Goal: Task Accomplishment & Management: Manage account settings

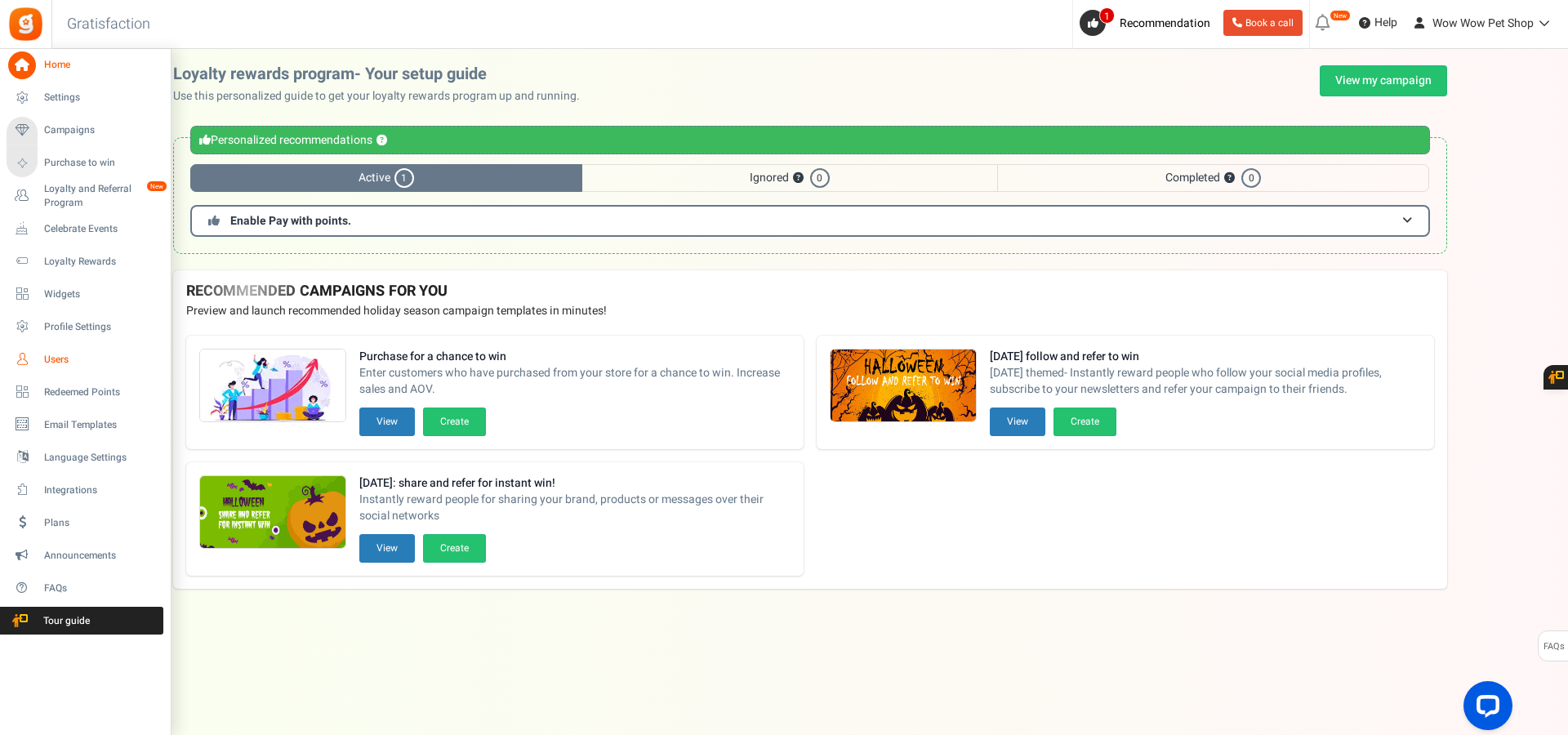
click at [37, 359] on link "Users" at bounding box center [84, 360] width 157 height 28
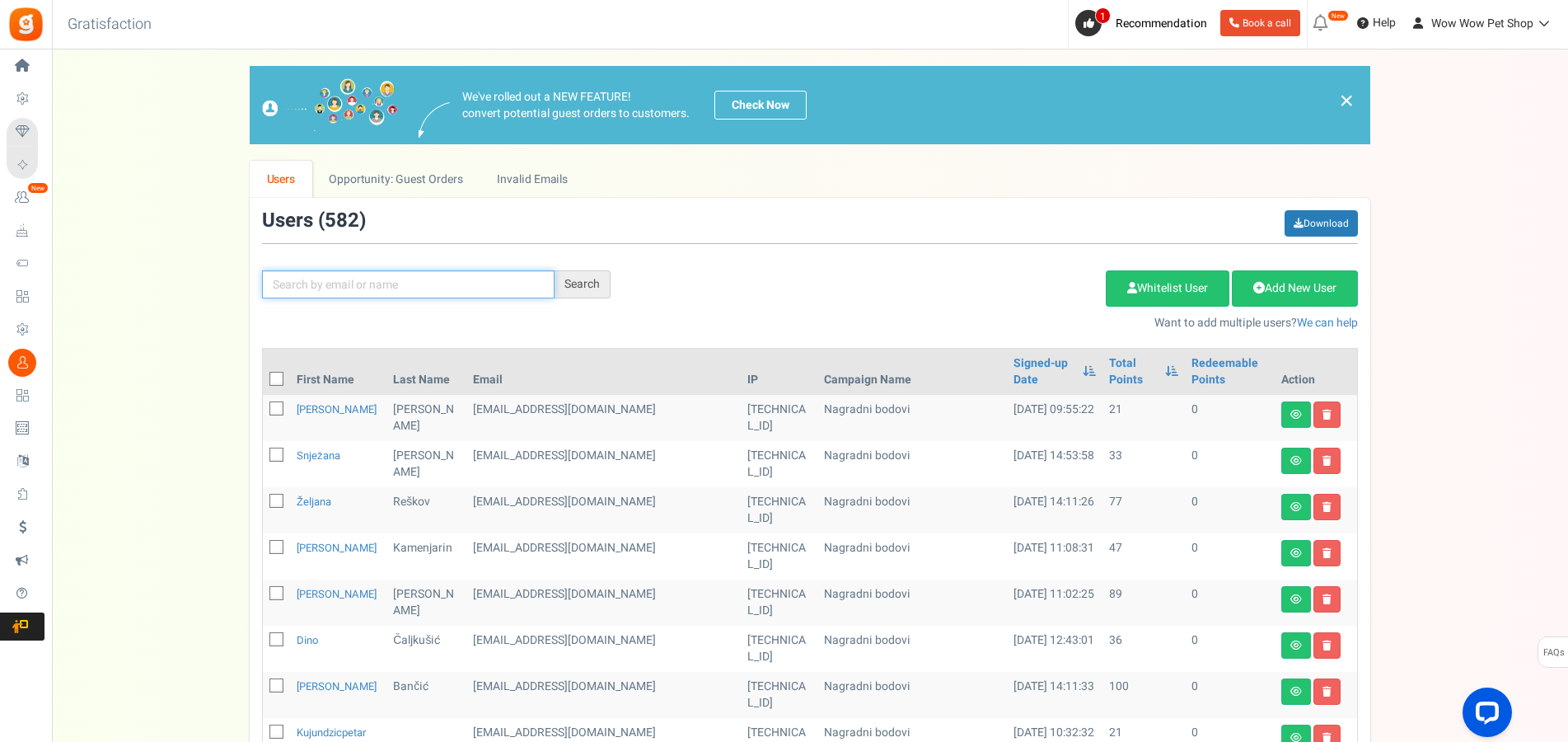
click at [417, 274] on input "text" at bounding box center [408, 284] width 293 height 28
type input "svaguša"
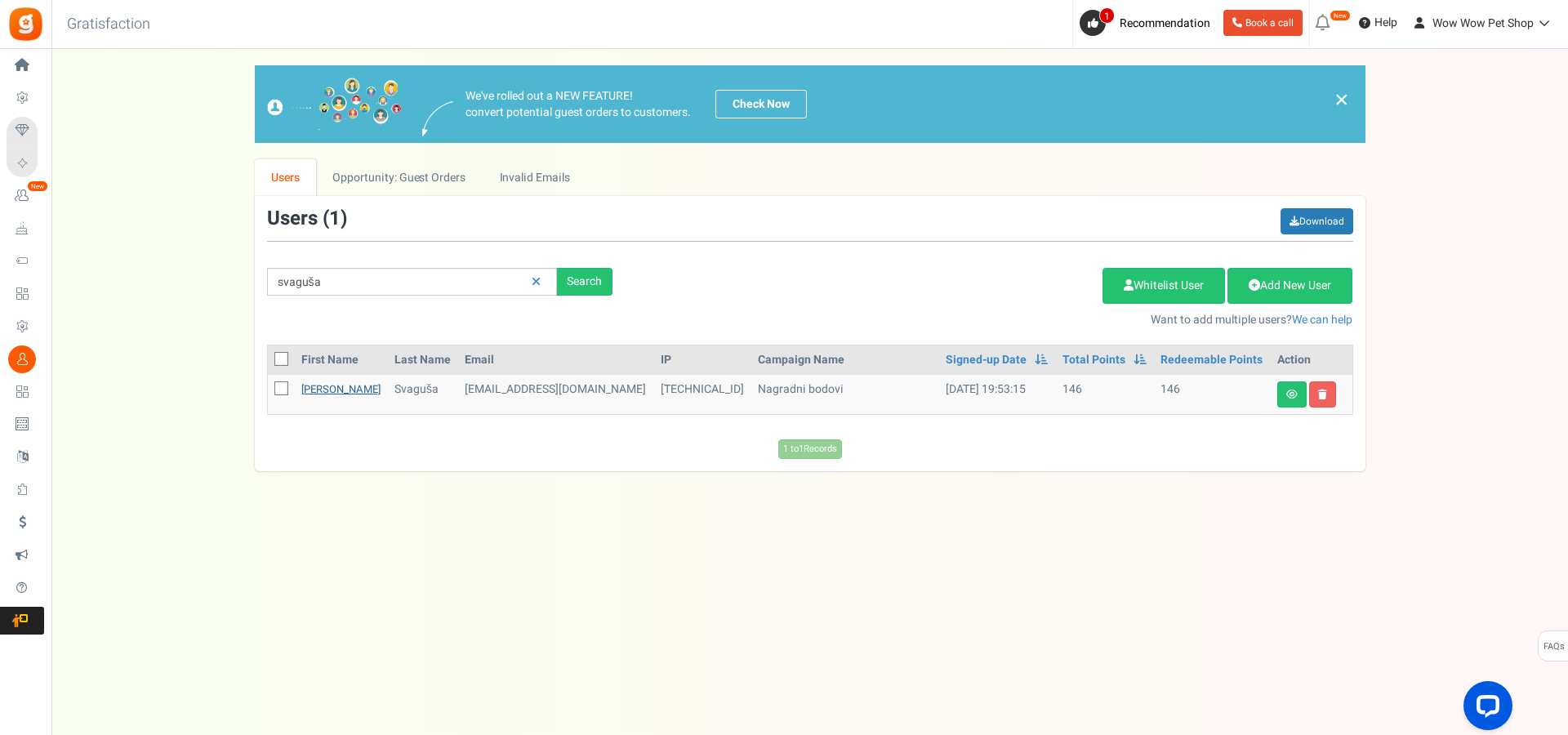
click at [315, 389] on link "[PERSON_NAME]" at bounding box center [341, 389] width 79 height 16
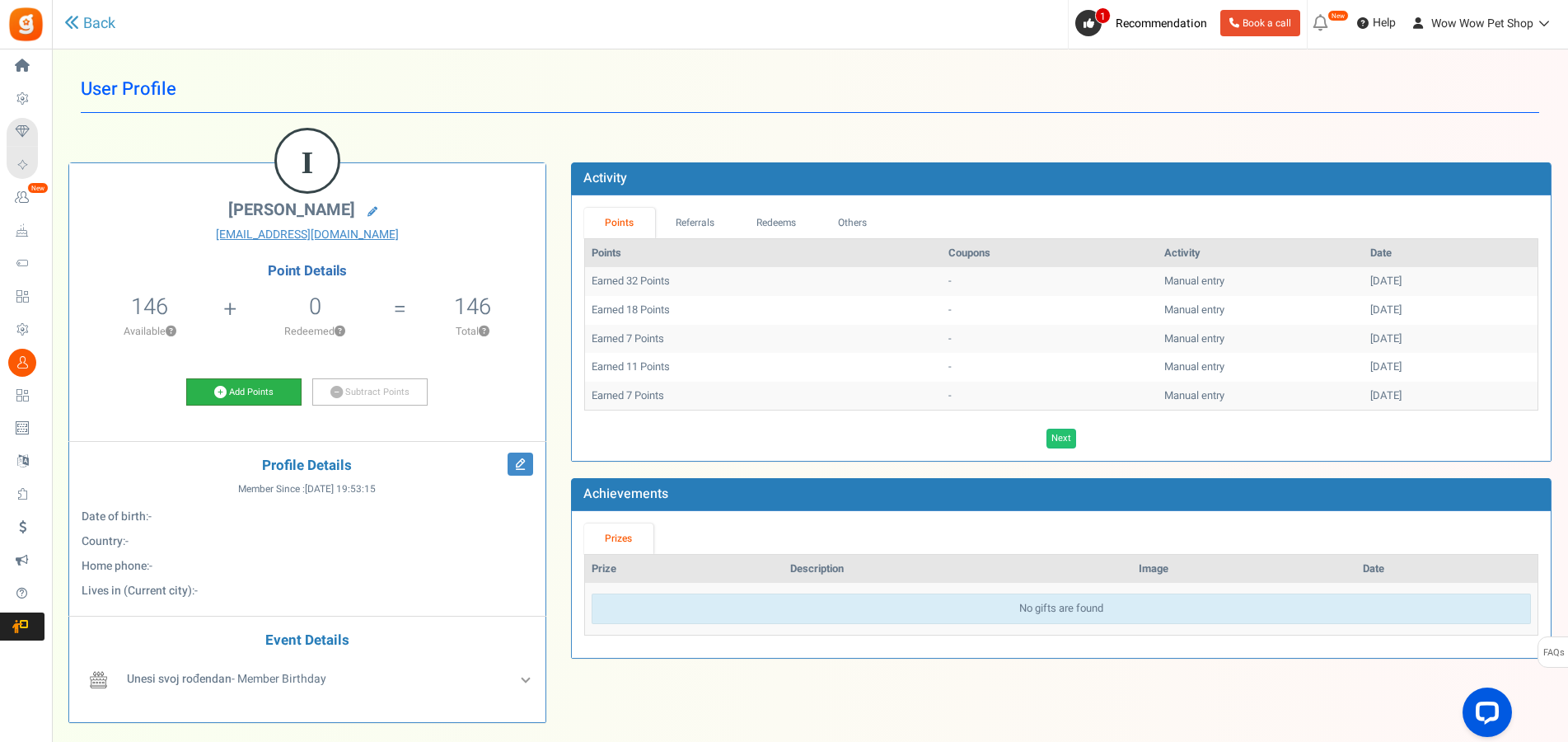
click at [244, 396] on link "Add Points" at bounding box center [243, 392] width 115 height 28
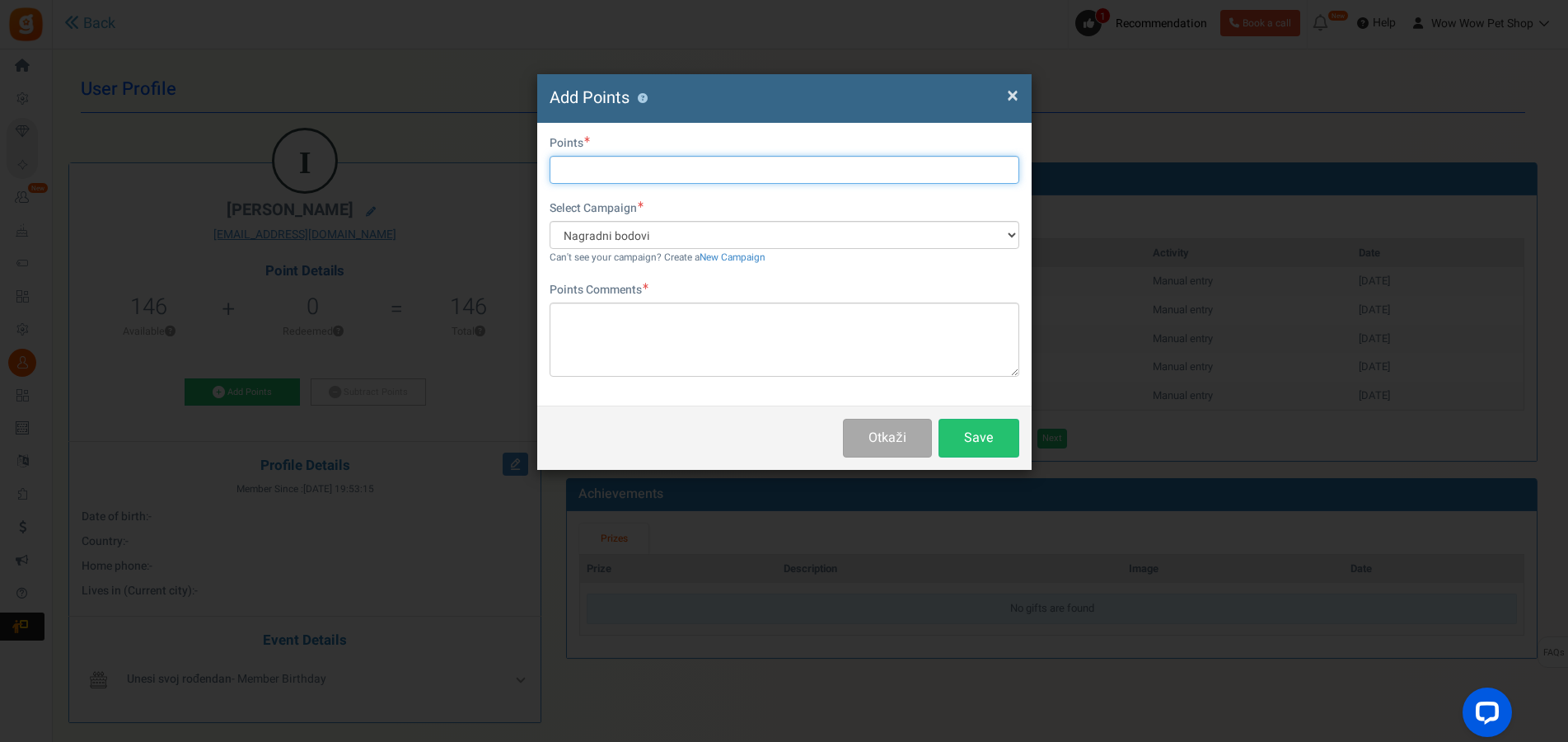
click at [644, 170] on input "text" at bounding box center [784, 170] width 470 height 28
type input "18"
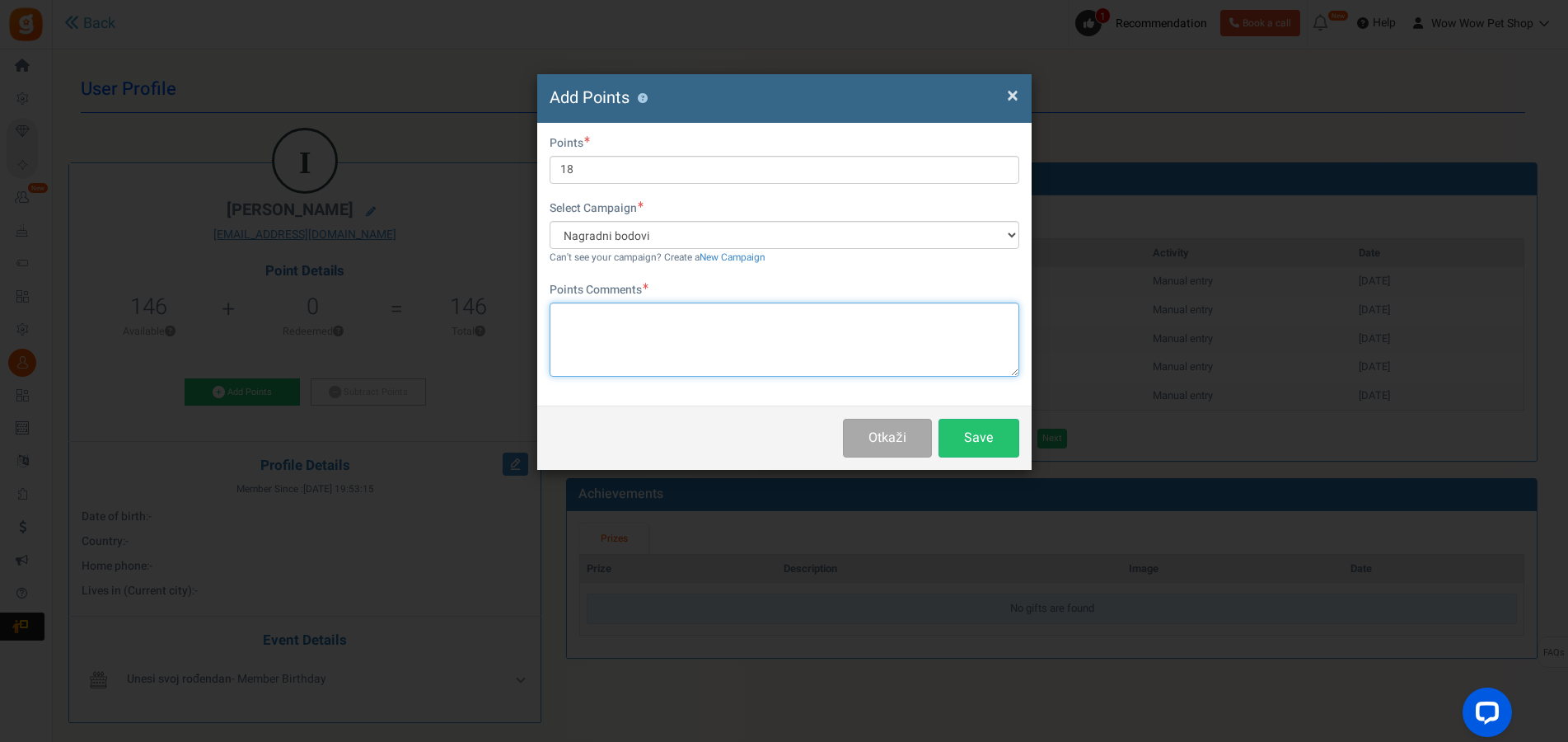
click at [666, 321] on textarea at bounding box center [784, 340] width 470 height 74
paste textarea "1451"
type textarea "Račun br. 1451"
click at [992, 435] on button "Save" at bounding box center [979, 438] width 81 height 39
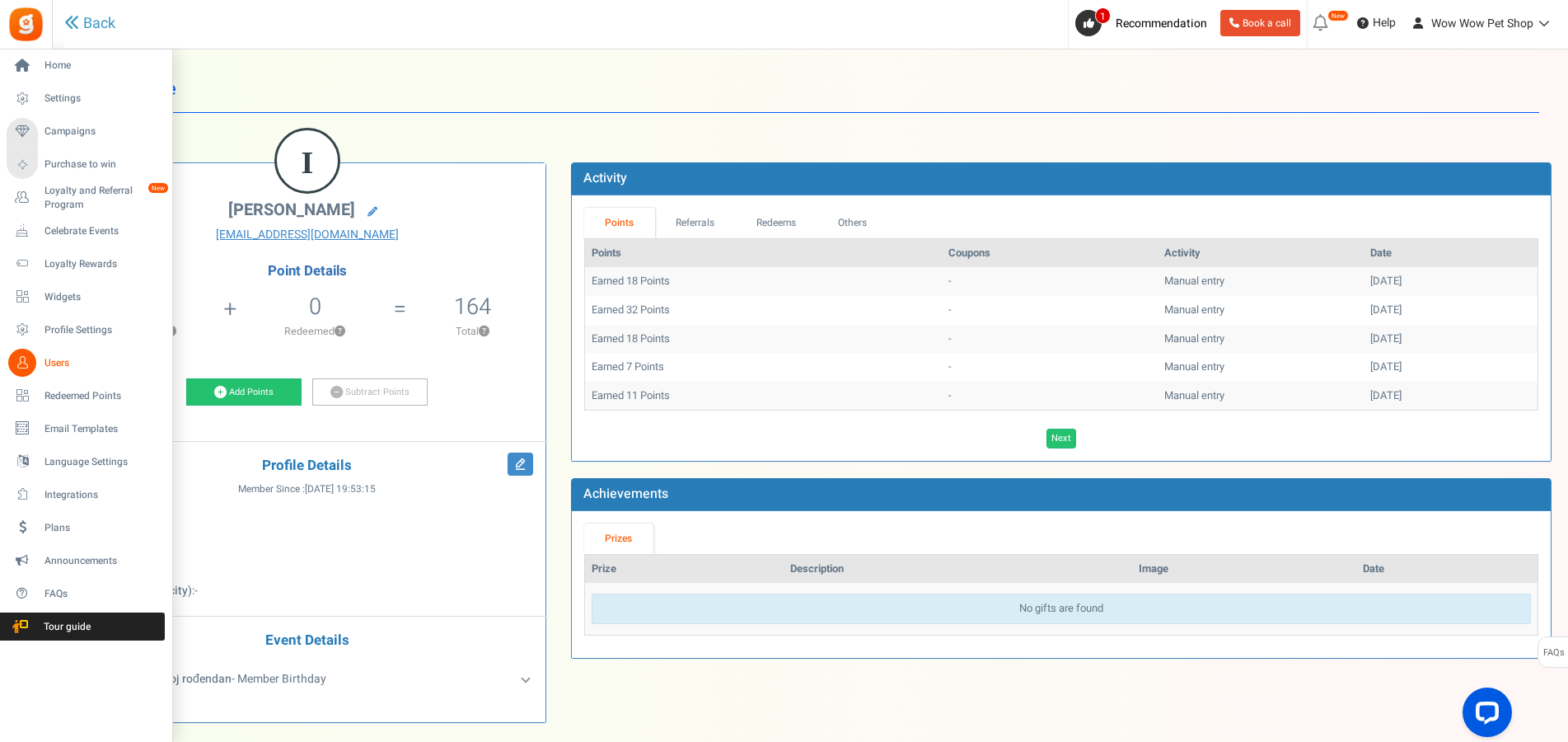
click at [30, 356] on icon at bounding box center [22, 363] width 28 height 28
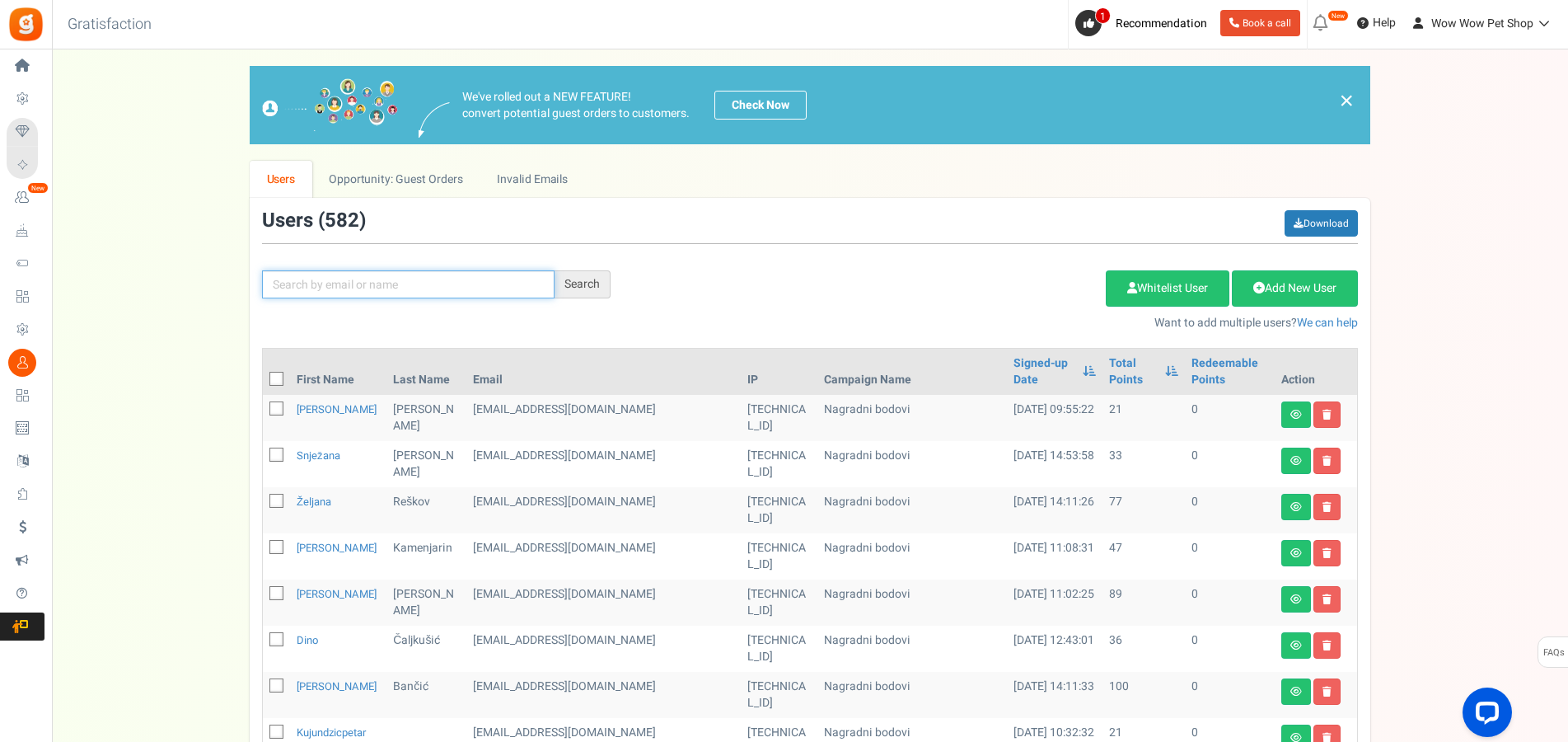
click at [354, 282] on input "text" at bounding box center [408, 284] width 293 height 28
type input "gusta"
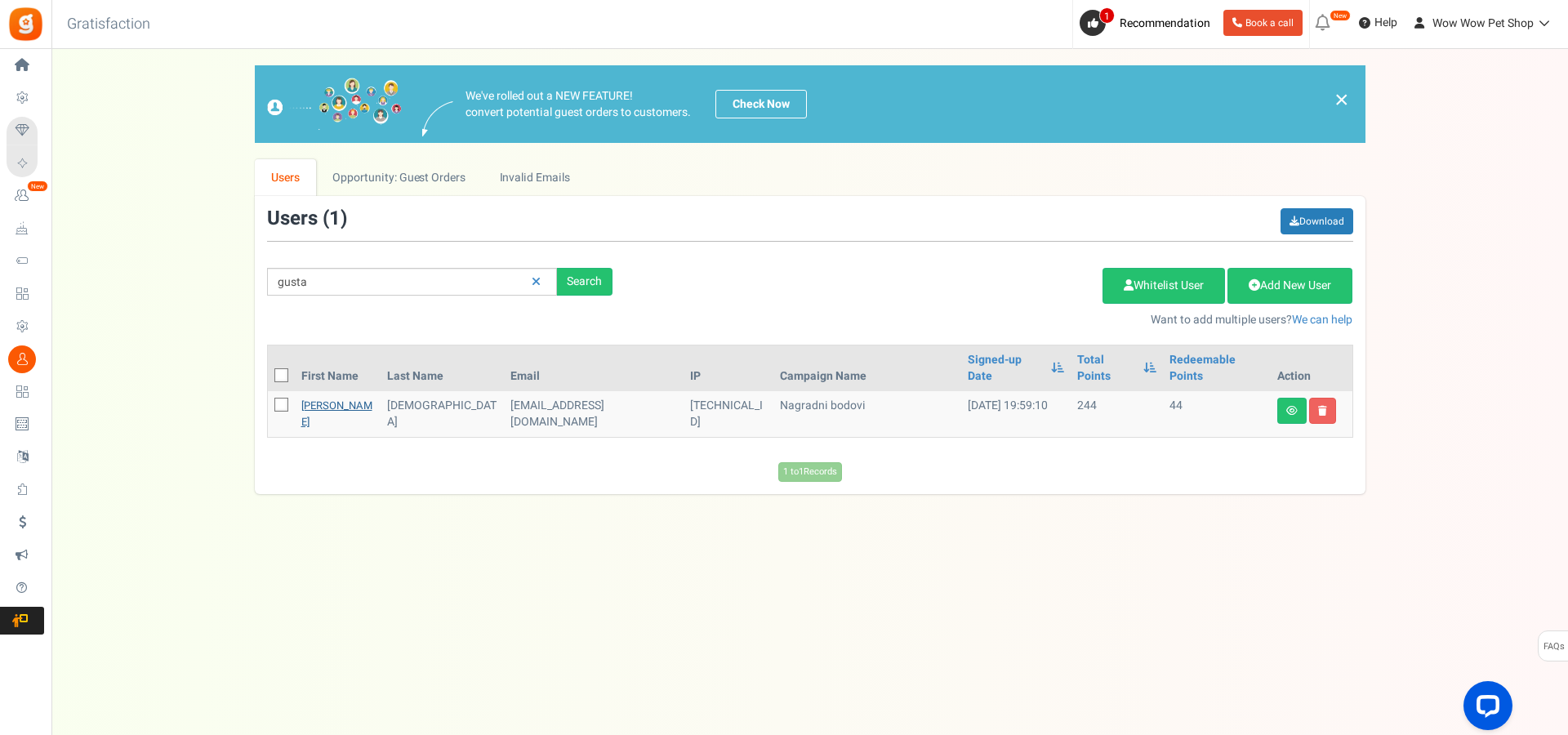
click at [319, 397] on link "[PERSON_NAME]" at bounding box center [337, 413] width 71 height 32
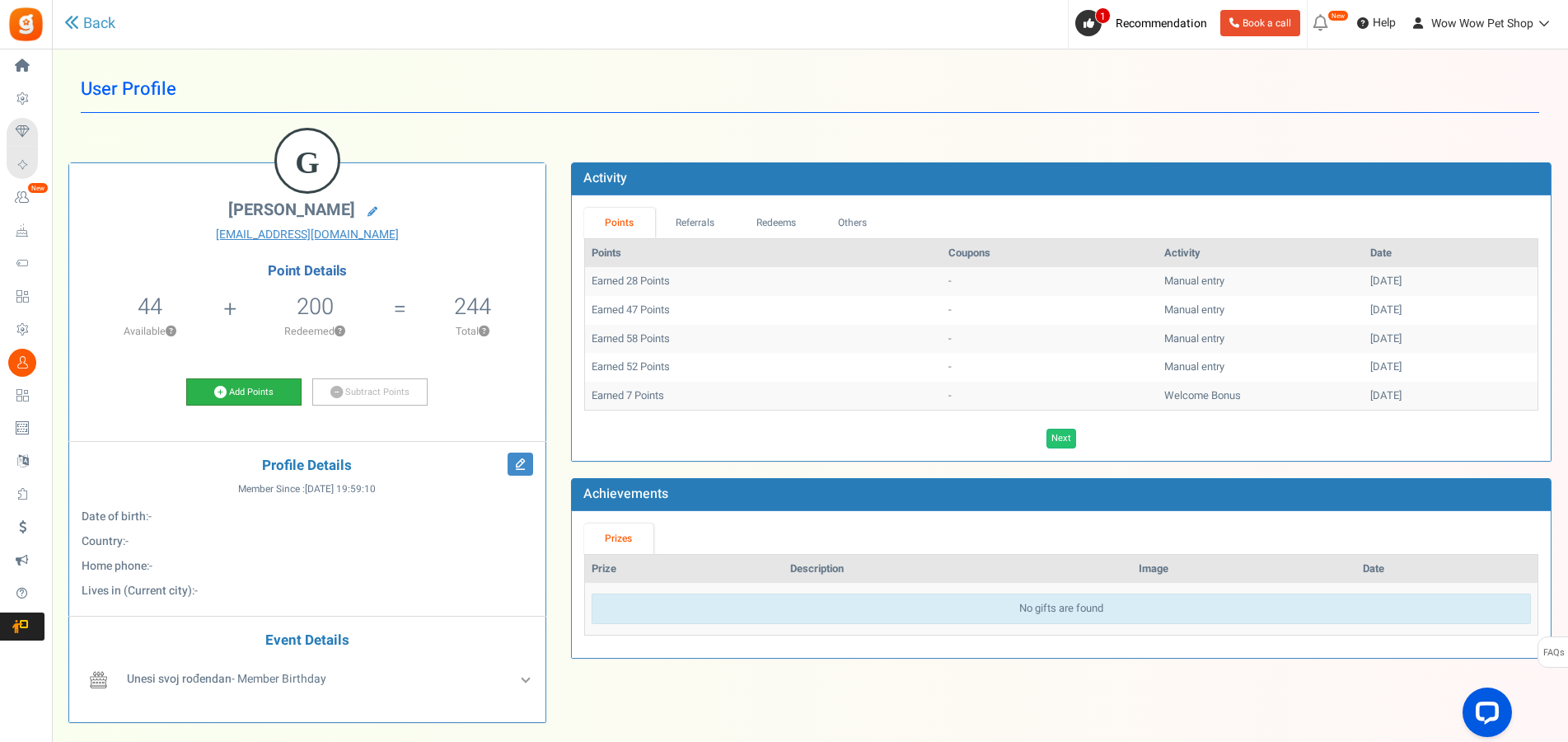
click at [266, 389] on link "Add Points" at bounding box center [243, 392] width 115 height 28
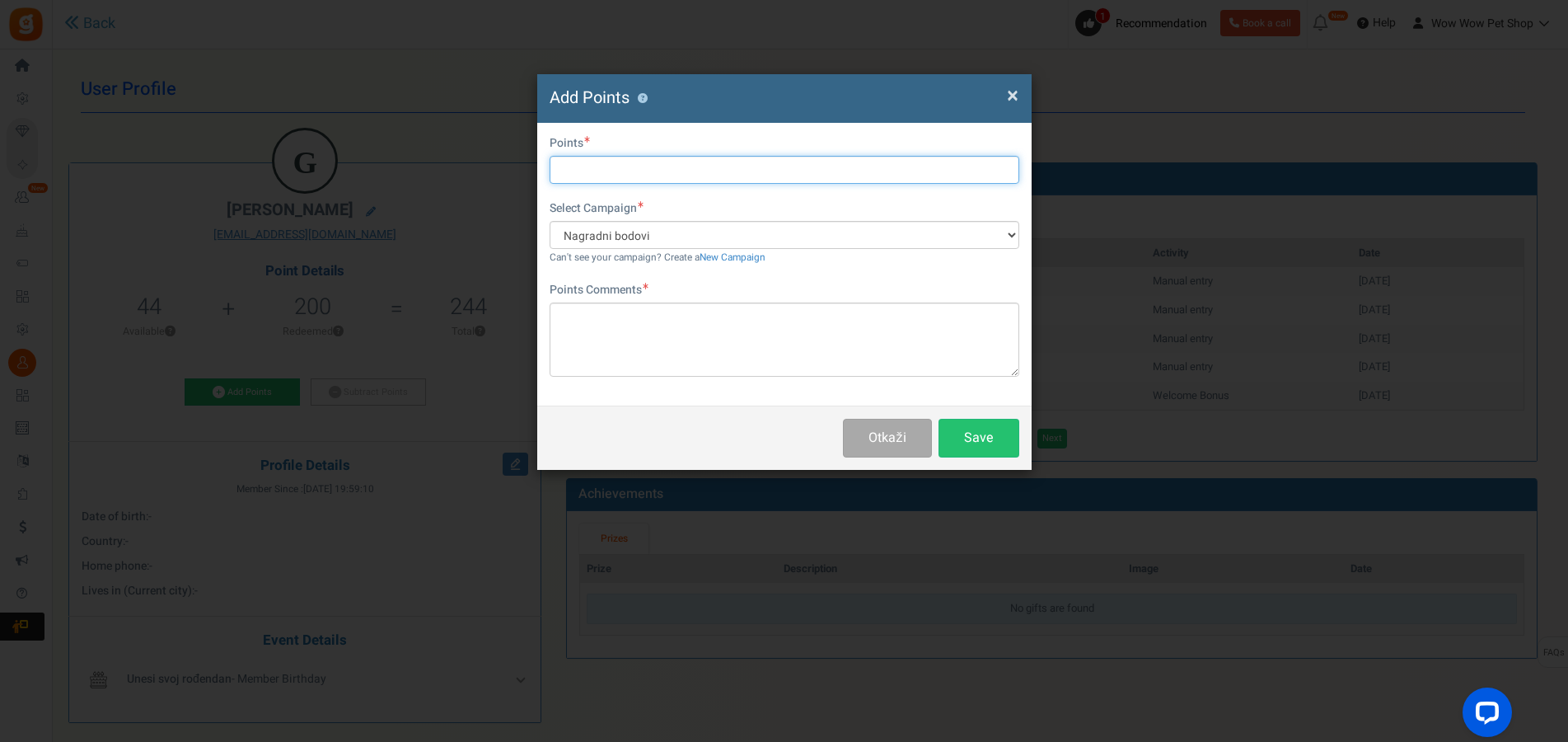
click at [629, 177] on input "text" at bounding box center [784, 170] width 470 height 28
type input "47"
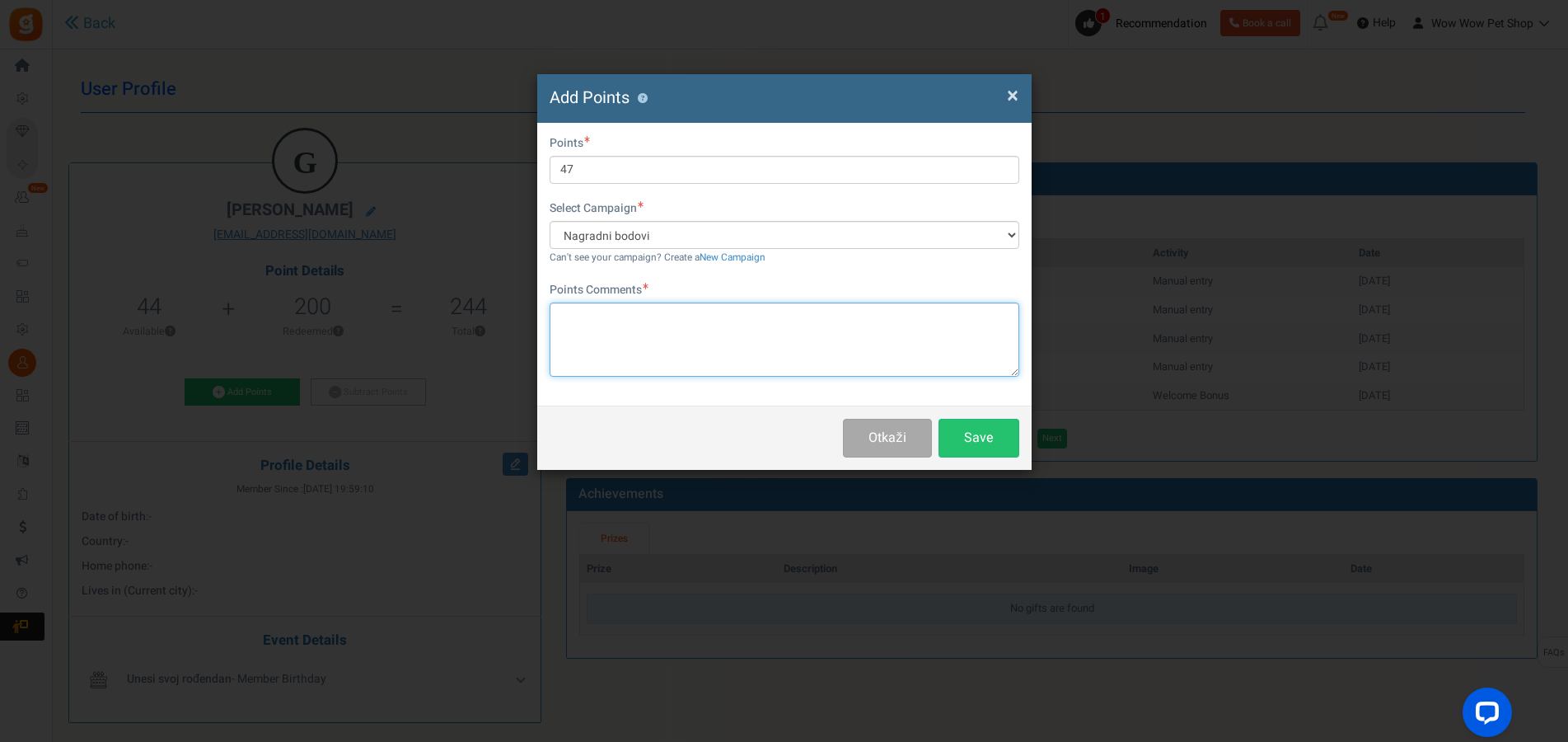
click at [686, 344] on textarea at bounding box center [784, 340] width 470 height 74
click at [653, 319] on textarea "Račun br." at bounding box center [784, 340] width 470 height 74
click at [681, 323] on textarea "Račun br." at bounding box center [784, 340] width 470 height 74
paste textarea "1452"
type textarea "Račun br. 1452"
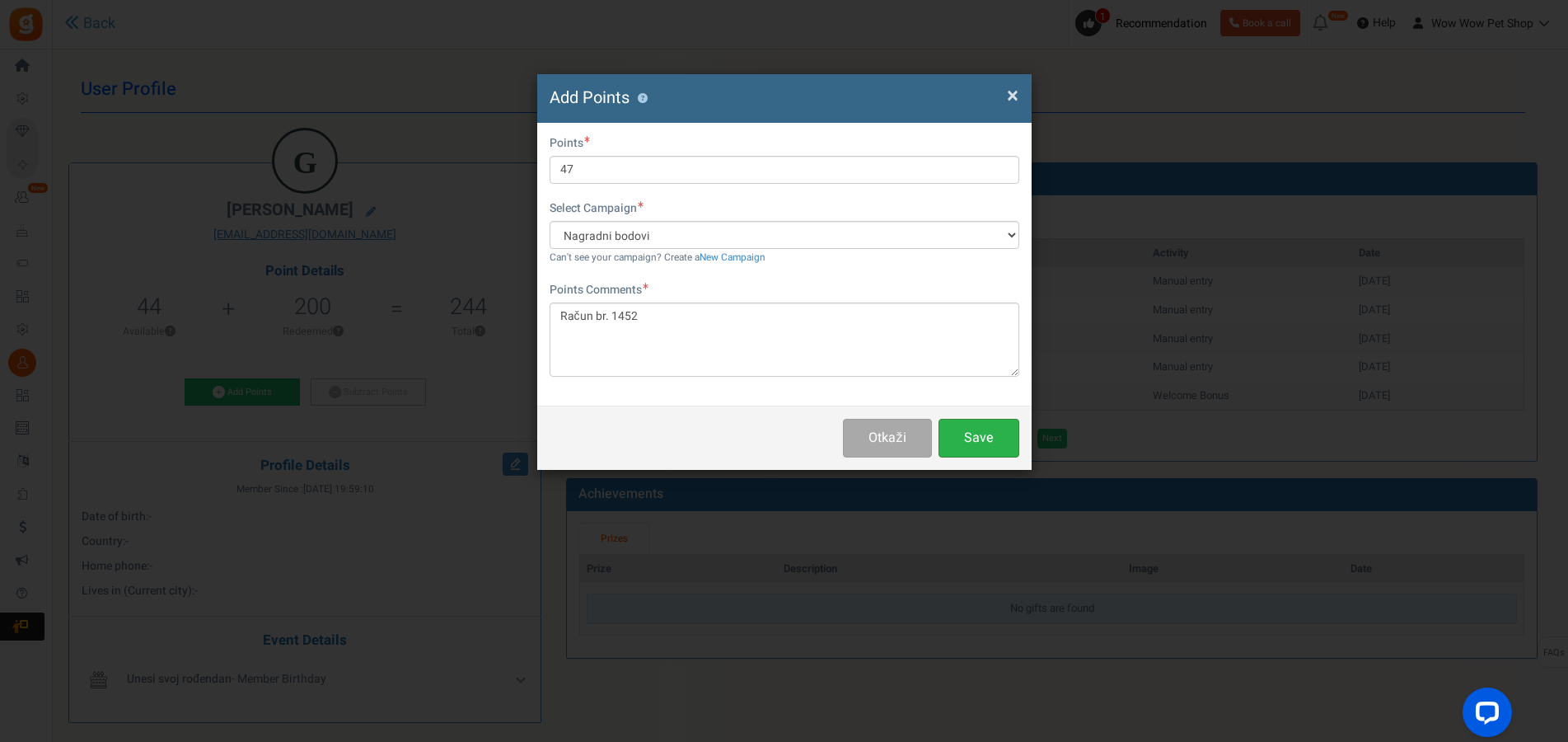
click at [979, 439] on button "Save" at bounding box center [979, 438] width 81 height 39
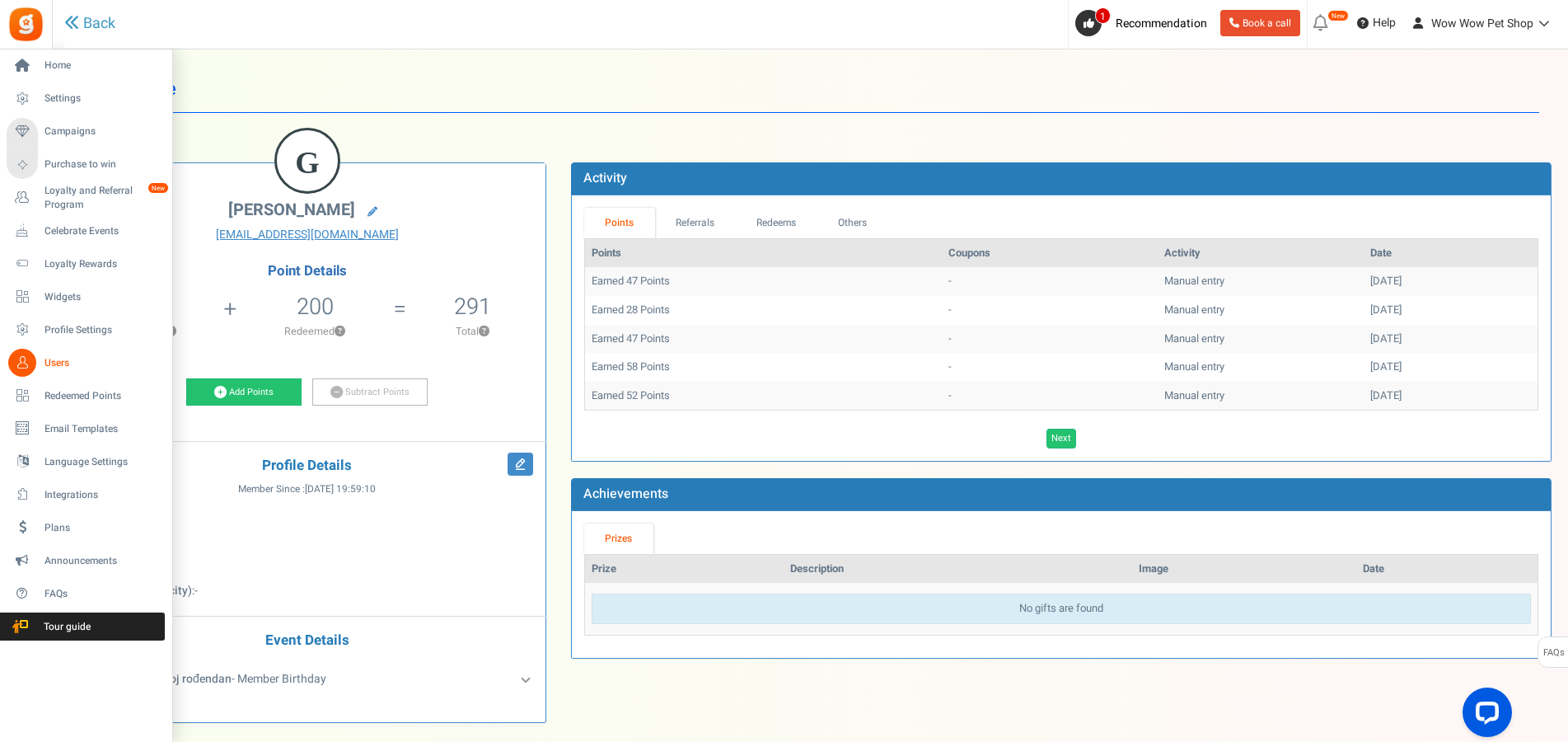
click at [29, 363] on icon at bounding box center [22, 363] width 28 height 28
